Goal: Information Seeking & Learning: Find specific page/section

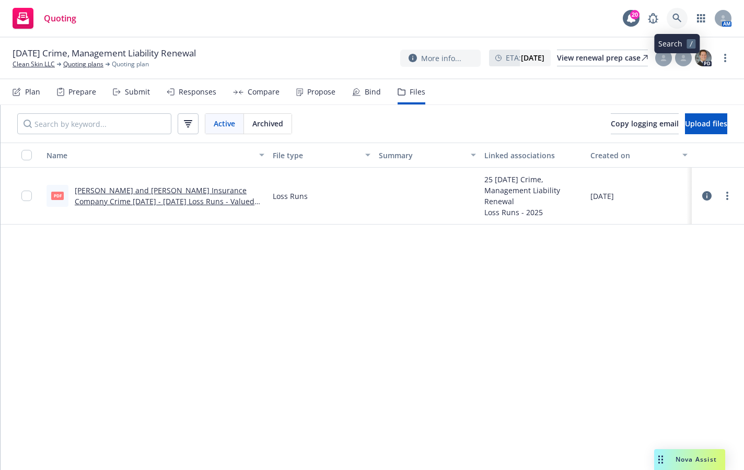
click at [678, 18] on icon at bounding box center [676, 18] width 9 height 9
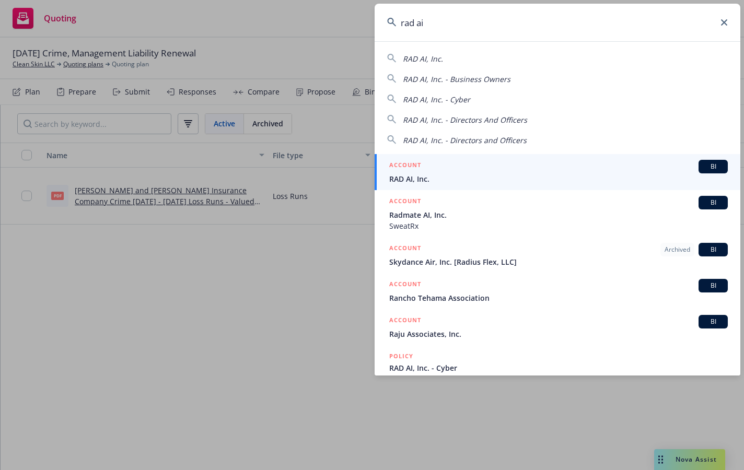
type input "rad ai"
click at [404, 180] on span "RAD AI, Inc." at bounding box center [558, 178] width 339 height 11
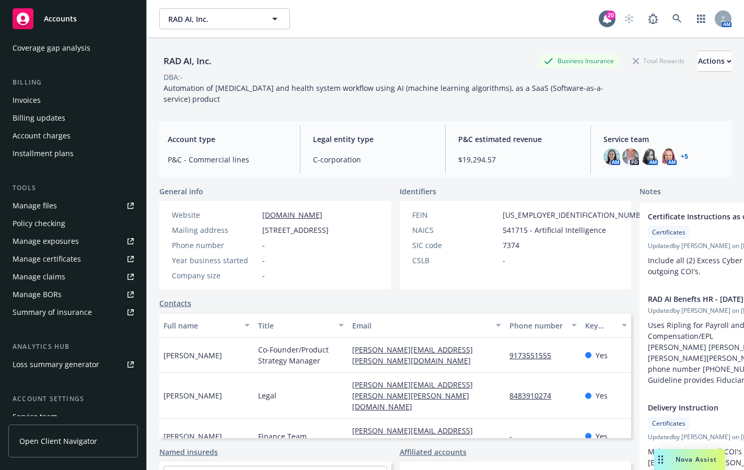
scroll to position [209, 0]
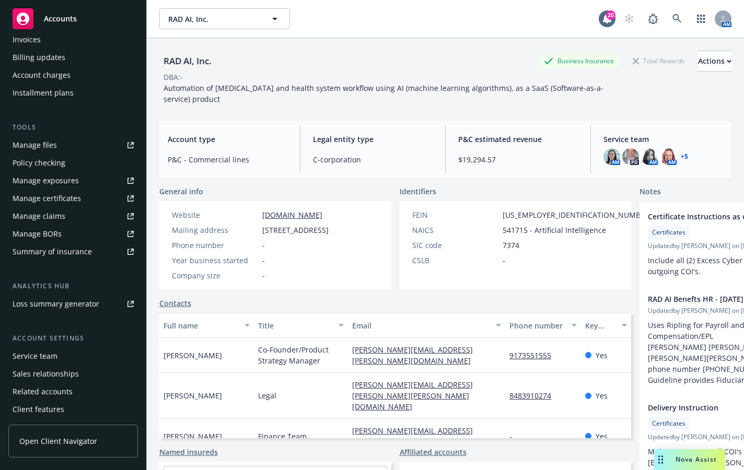
click at [53, 362] on div "Service team" at bounding box center [35, 356] width 45 height 17
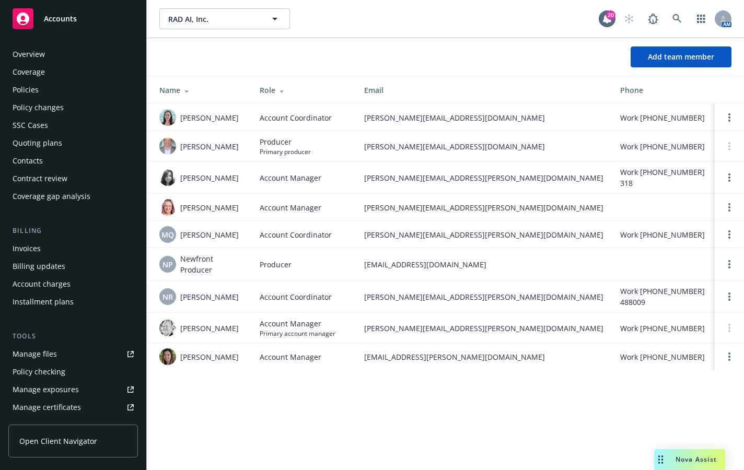
click at [36, 142] on div "Quoting plans" at bounding box center [38, 143] width 50 height 17
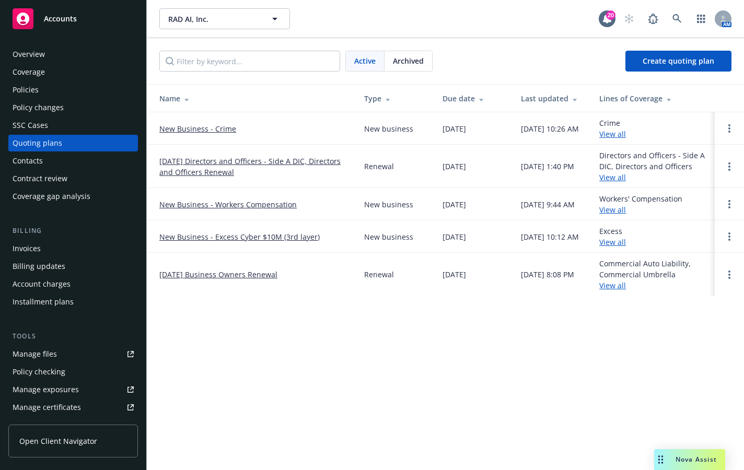
click at [193, 161] on link "12/11/25 Directors and Officers - Side A DIC, Directors and Officers Renewal" at bounding box center [253, 167] width 188 height 22
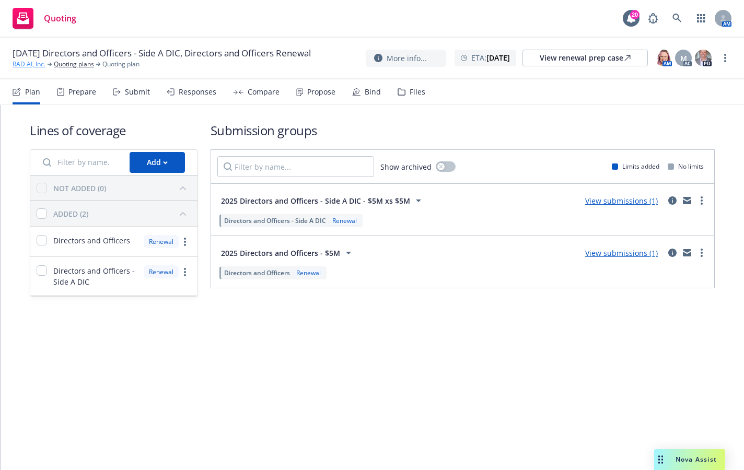
click at [28, 69] on link "RAD AI, Inc." at bounding box center [29, 64] width 33 height 9
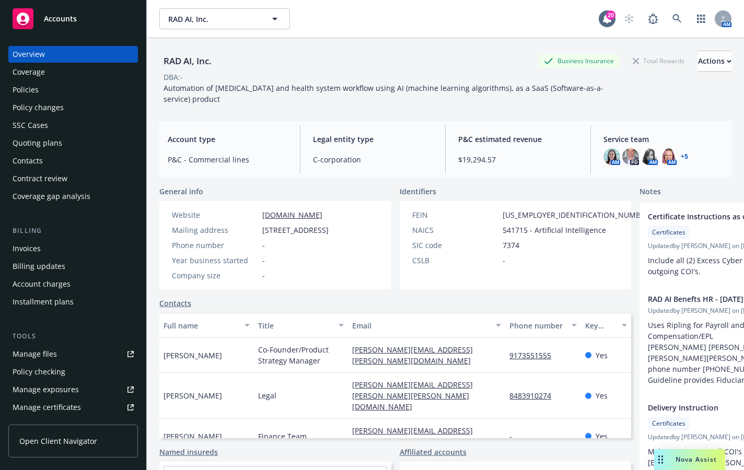
click at [25, 89] on div "Policies" at bounding box center [26, 90] width 26 height 17
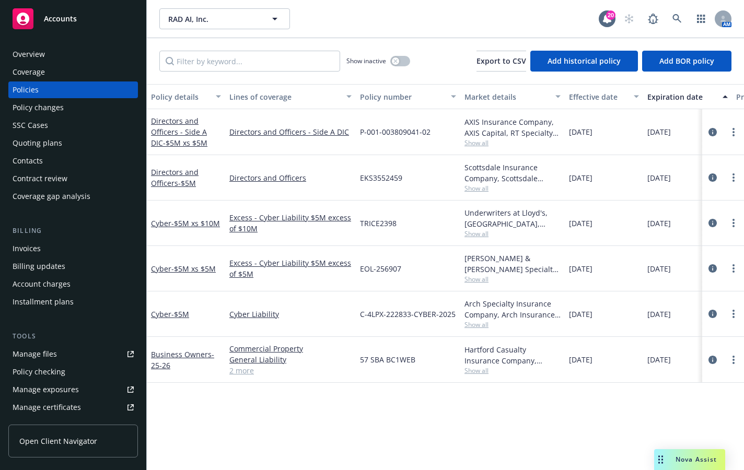
click at [196, 437] on div "Policy details Lines of coverage Policy number Market details Effective date Ex…" at bounding box center [445, 277] width 597 height 386
drag, startPoint x: 593, startPoint y: 412, endPoint x: 491, endPoint y: 278, distance: 168.1
click at [593, 412] on div "Policy details Lines of coverage Policy number Market details Effective date Ex…" at bounding box center [445, 277] width 597 height 386
